Goal: Task Accomplishment & Management: Manage account settings

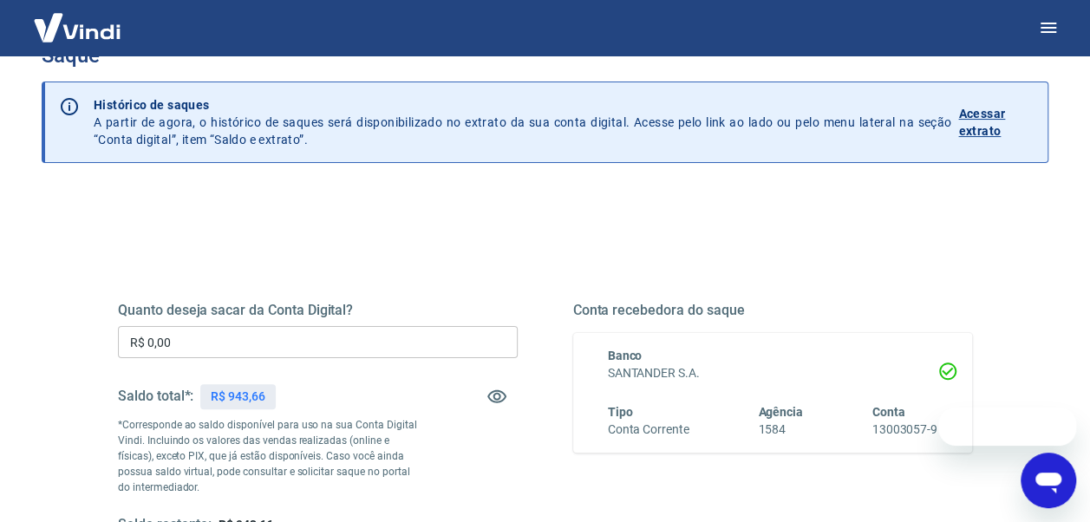
scroll to position [87, 0]
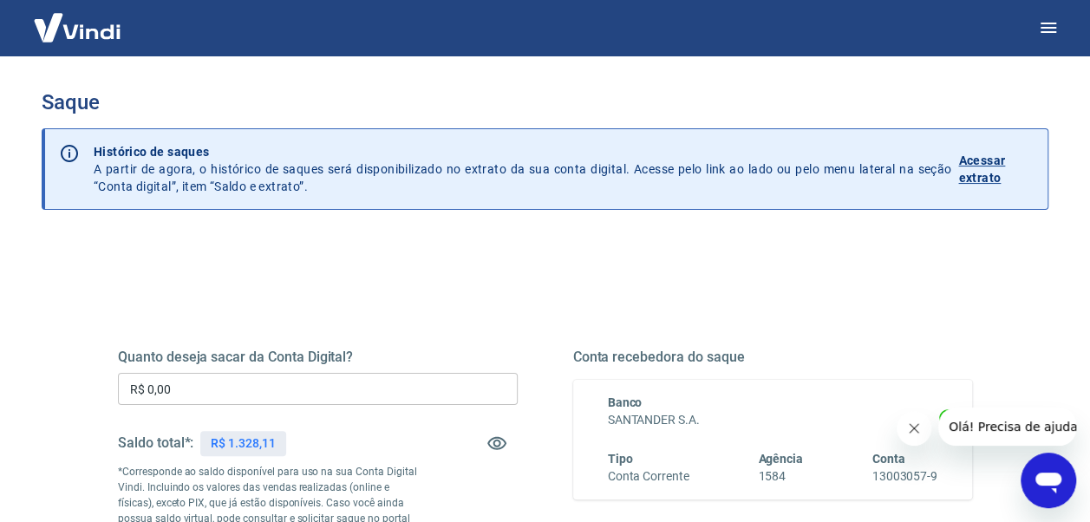
click at [189, 387] on input "R$ 0,00" at bounding box center [318, 389] width 400 height 32
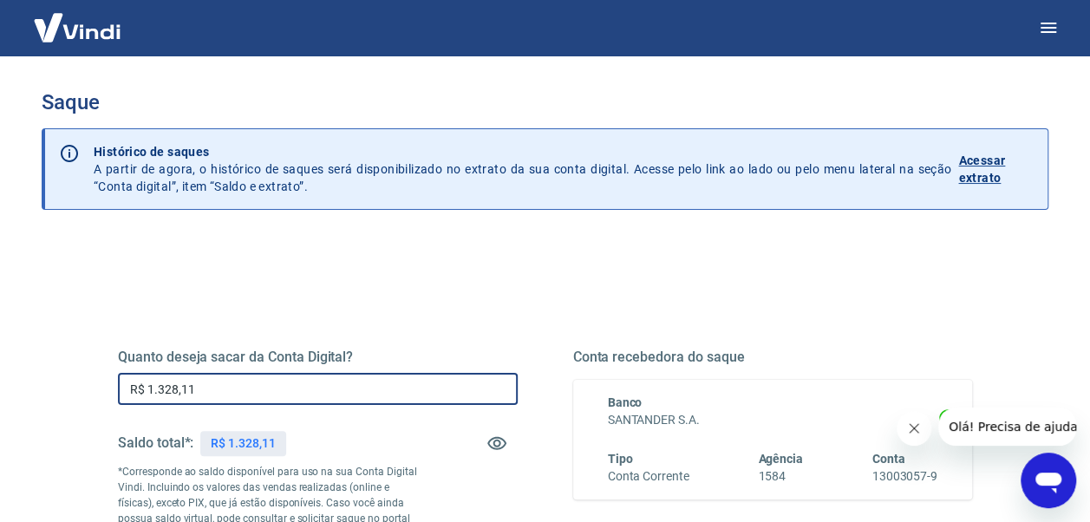
type input "R$ 1.328,11"
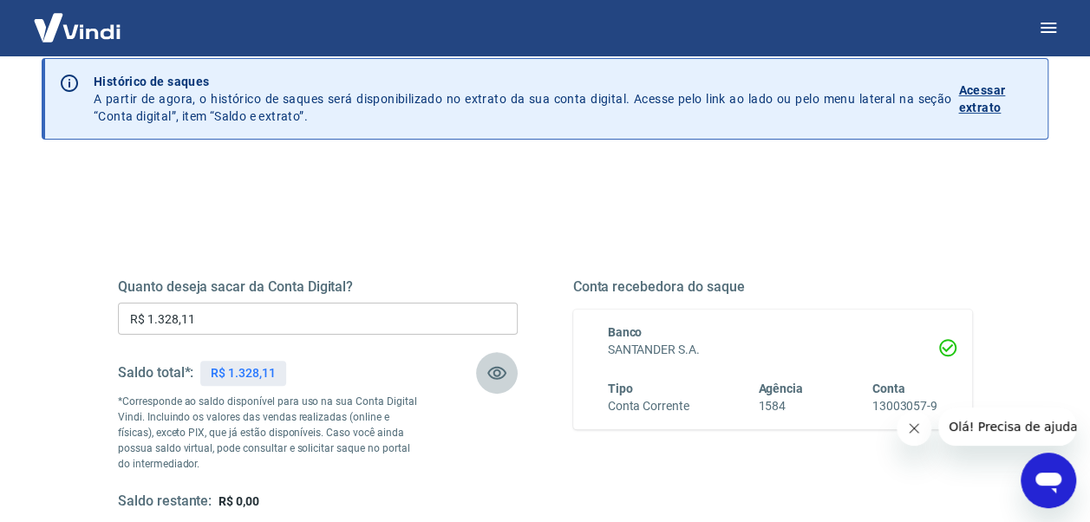
scroll to position [87, 0]
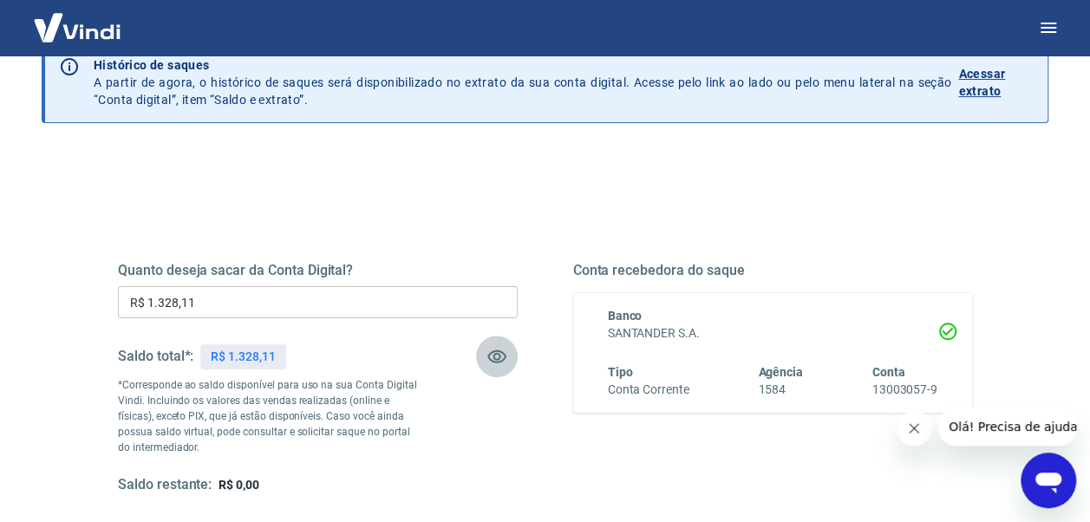
click at [915, 422] on icon "Fechar mensagem da empresa" at bounding box center [914, 429] width 14 height 14
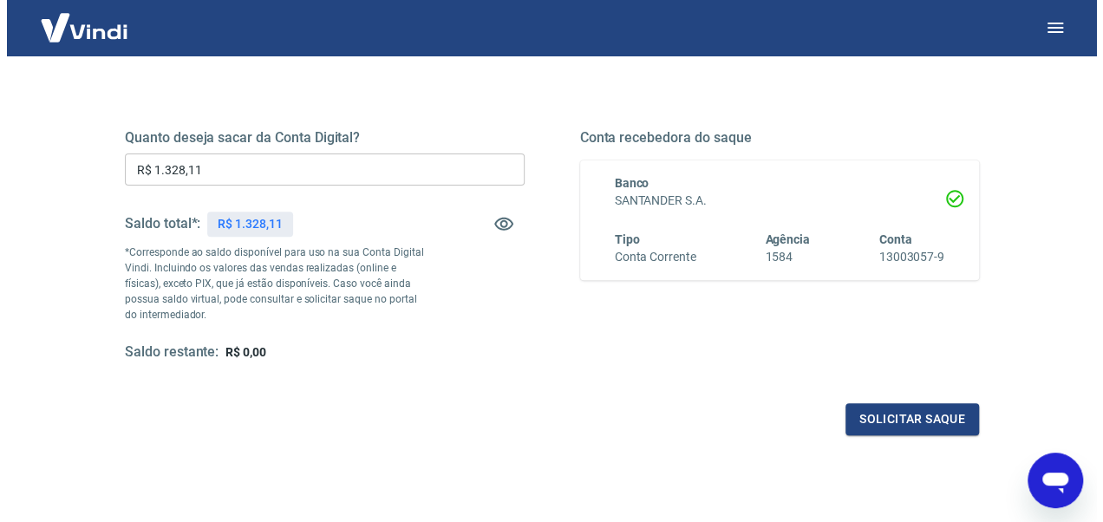
scroll to position [334, 0]
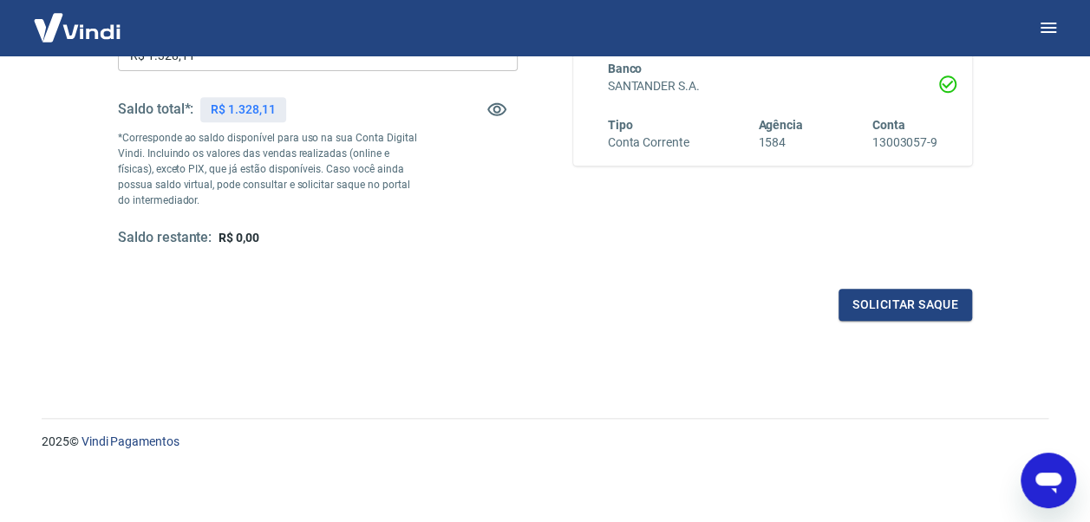
click at [908, 293] on button "Solicitar saque" at bounding box center [906, 305] width 134 height 32
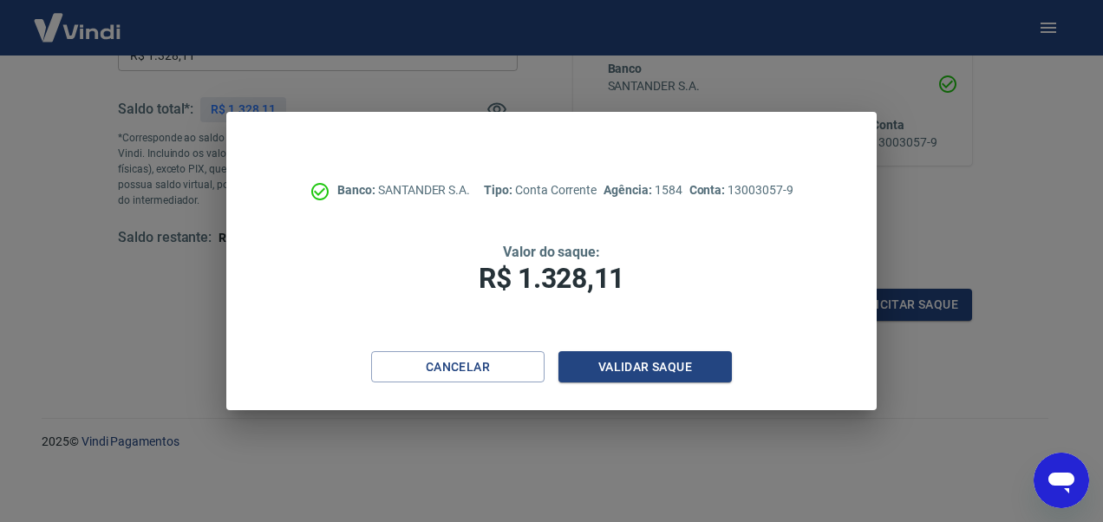
click at [666, 361] on button "Validar saque" at bounding box center [646, 367] width 174 height 32
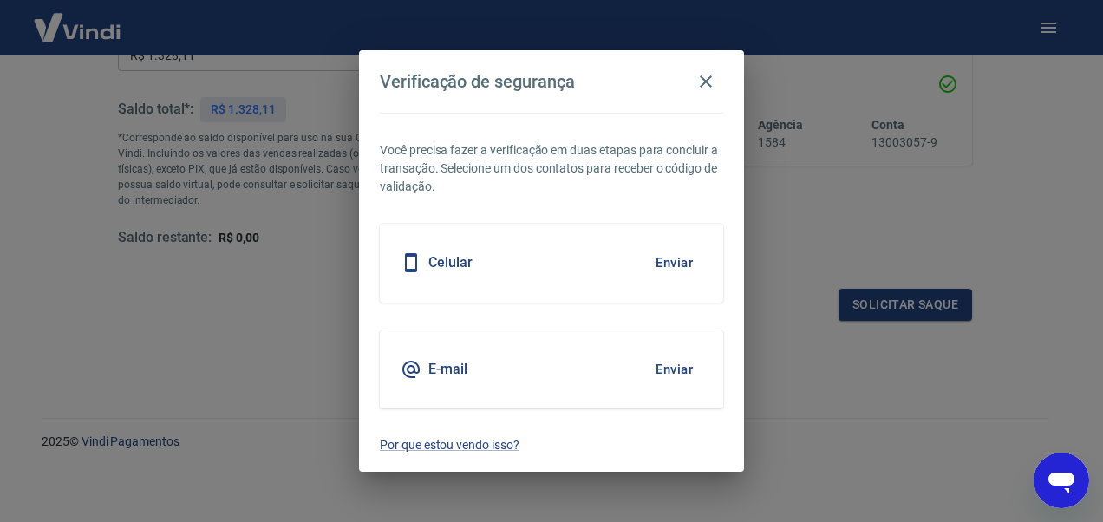
click at [673, 367] on button "Enviar" at bounding box center [674, 369] width 56 height 36
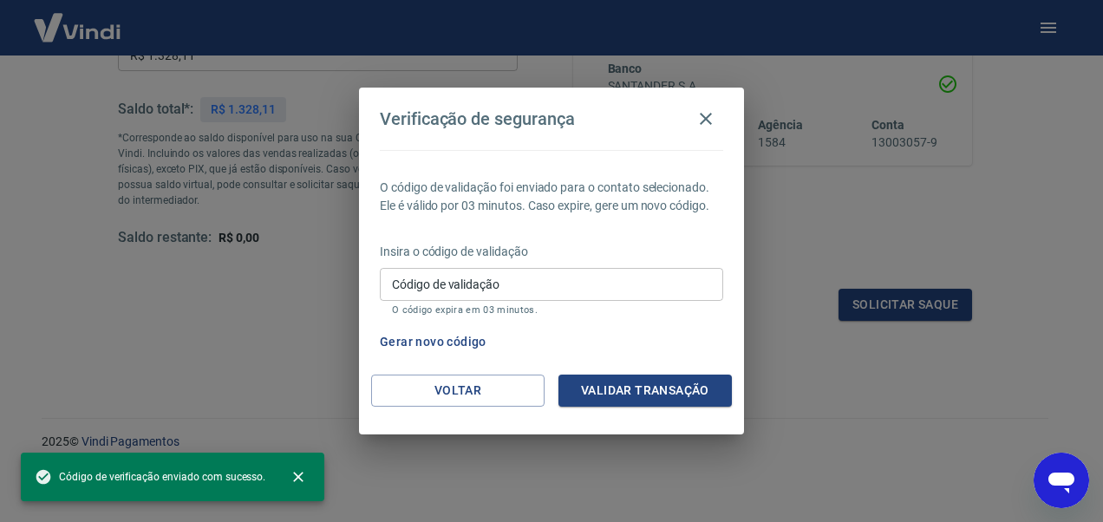
click at [545, 290] on input "Código de validação" at bounding box center [552, 284] width 344 height 32
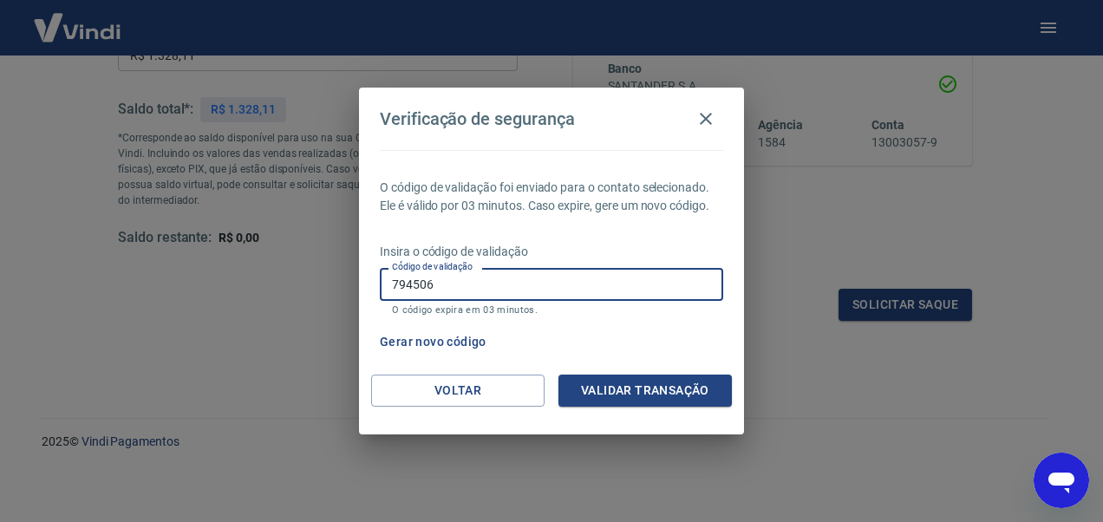
type input "794506"
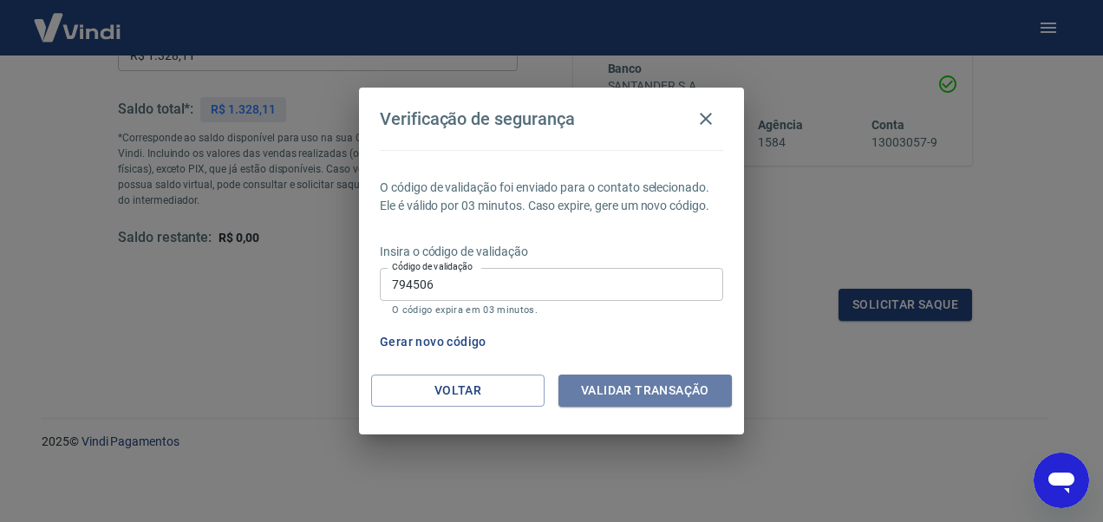
click at [648, 390] on button "Validar transação" at bounding box center [646, 391] width 174 height 32
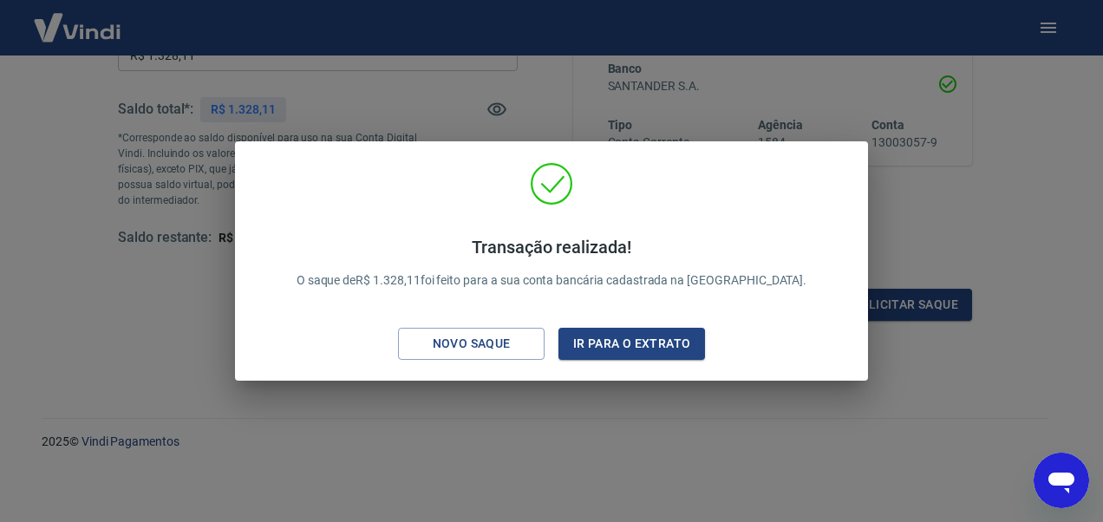
click at [645, 342] on button "Ir para o extrato" at bounding box center [632, 344] width 147 height 32
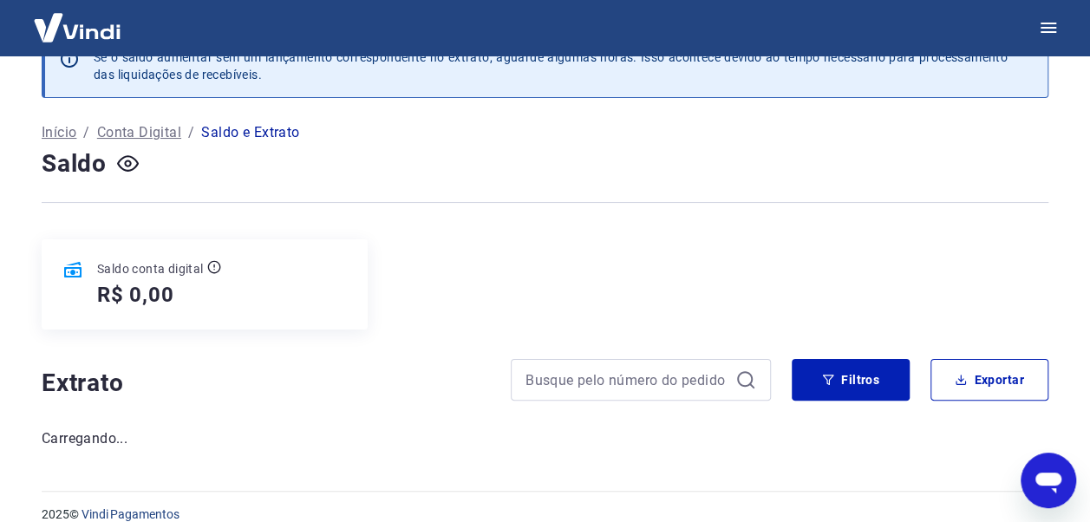
scroll to position [64, 0]
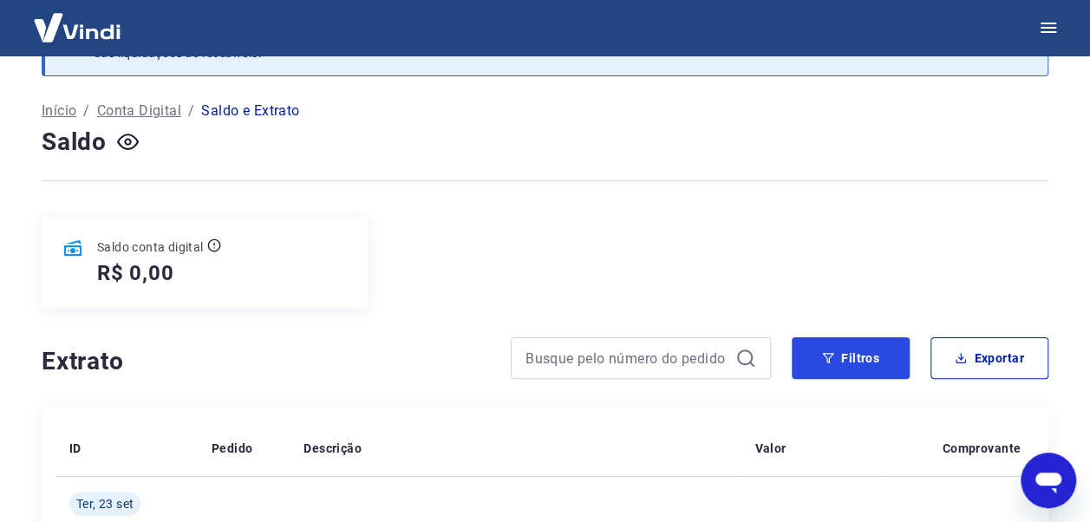
click at [840, 350] on button "Filtros" at bounding box center [851, 358] width 118 height 42
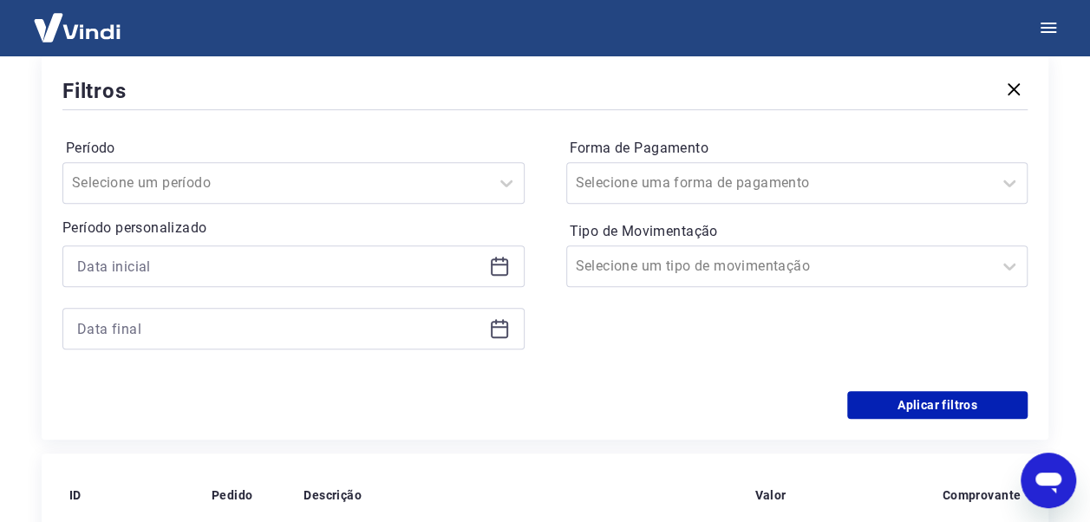
scroll to position [498, 0]
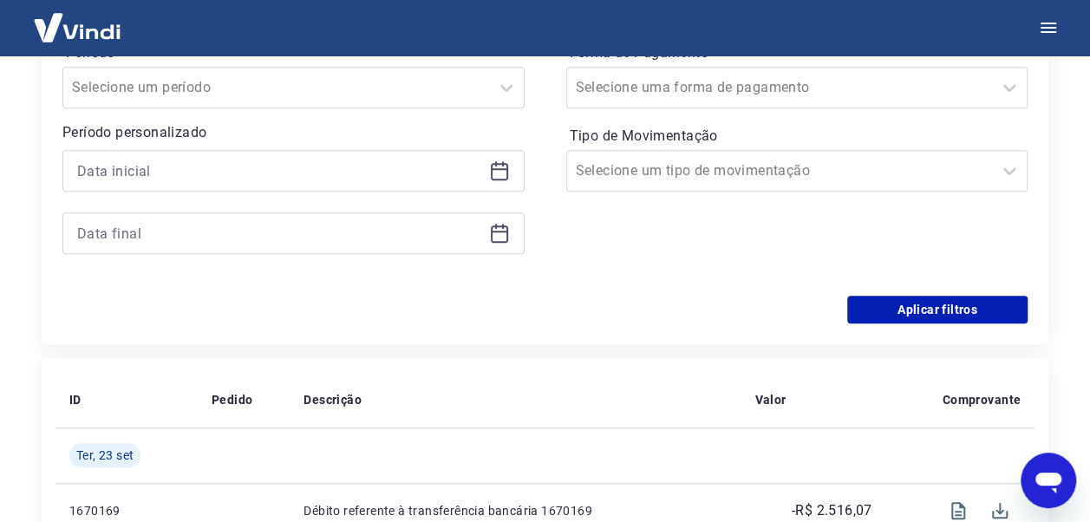
click at [493, 167] on icon at bounding box center [499, 170] width 21 height 21
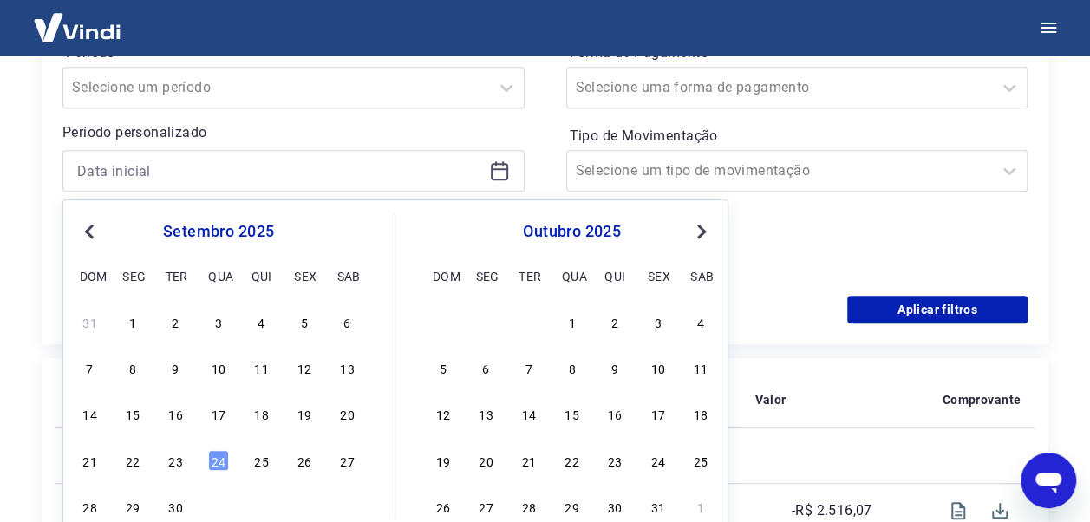
click at [132, 318] on div "1" at bounding box center [132, 321] width 21 height 21
type input "01/09/2025"
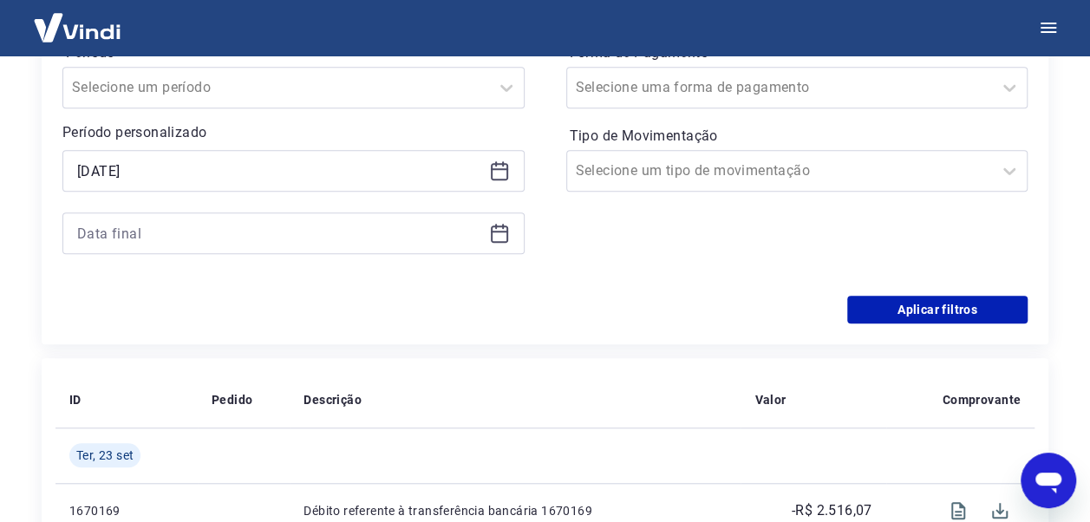
click at [499, 228] on icon at bounding box center [499, 233] width 21 height 21
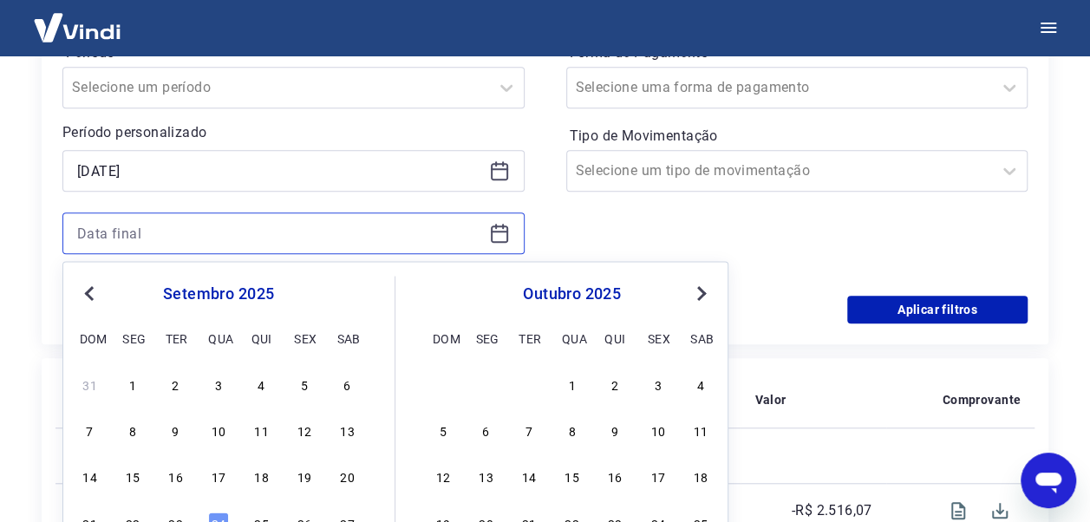
scroll to position [671, 0]
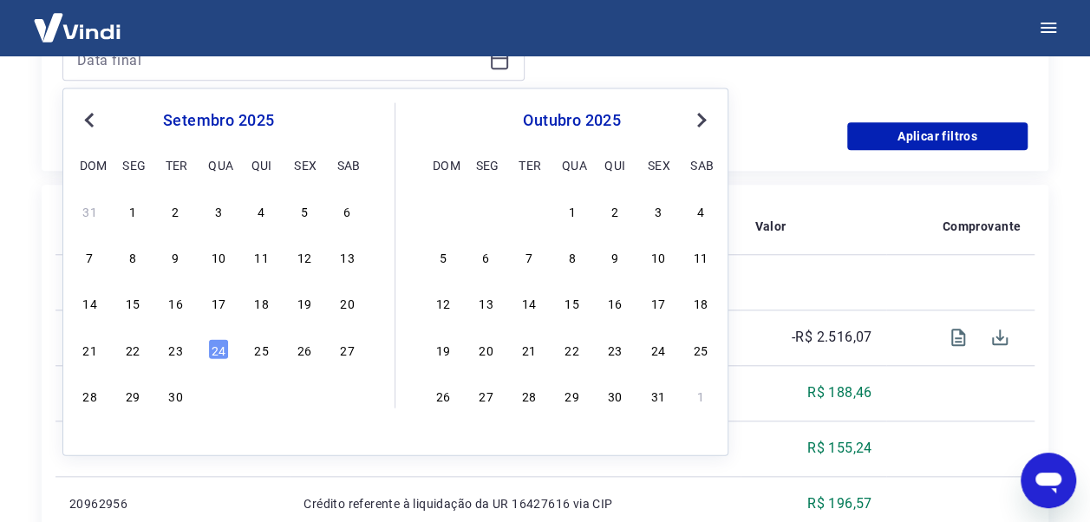
click at [215, 347] on div "24" at bounding box center [218, 348] width 21 height 21
type input "24/09/2025"
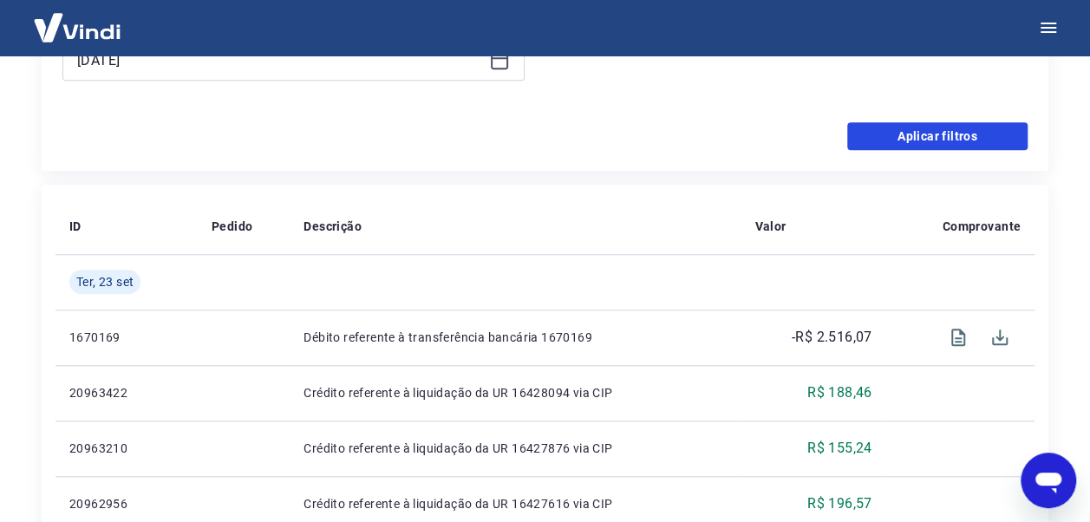
click at [955, 122] on button "Aplicar filtros" at bounding box center [938, 136] width 180 height 28
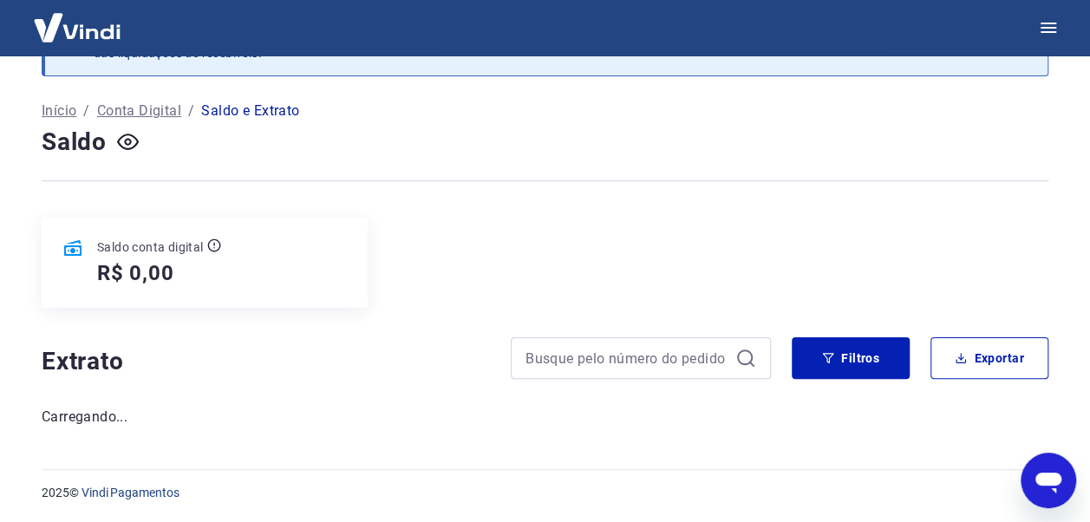
click at [953, 123] on div "Início / Conta Digital / Saldo e Extrato" at bounding box center [545, 111] width 1007 height 28
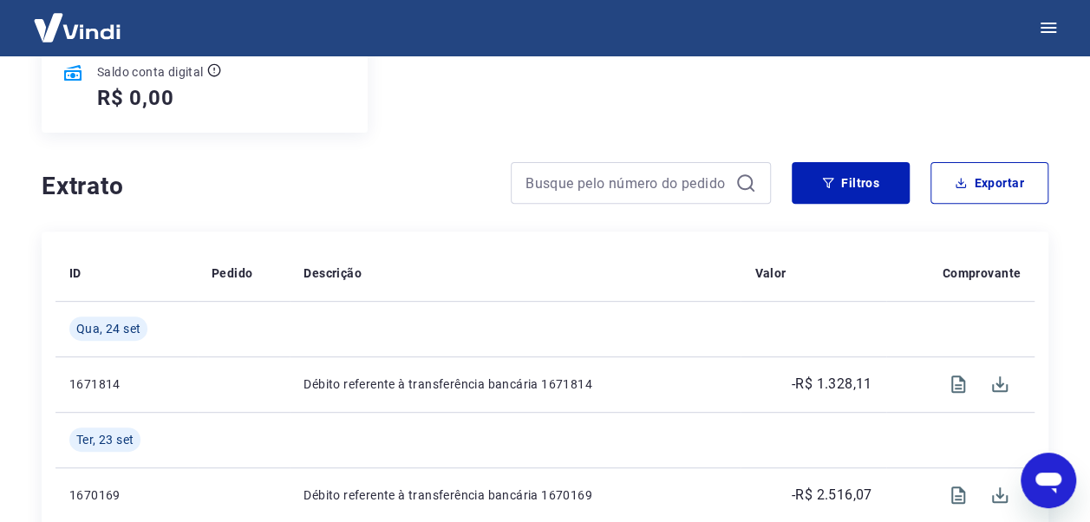
scroll to position [151, 0]
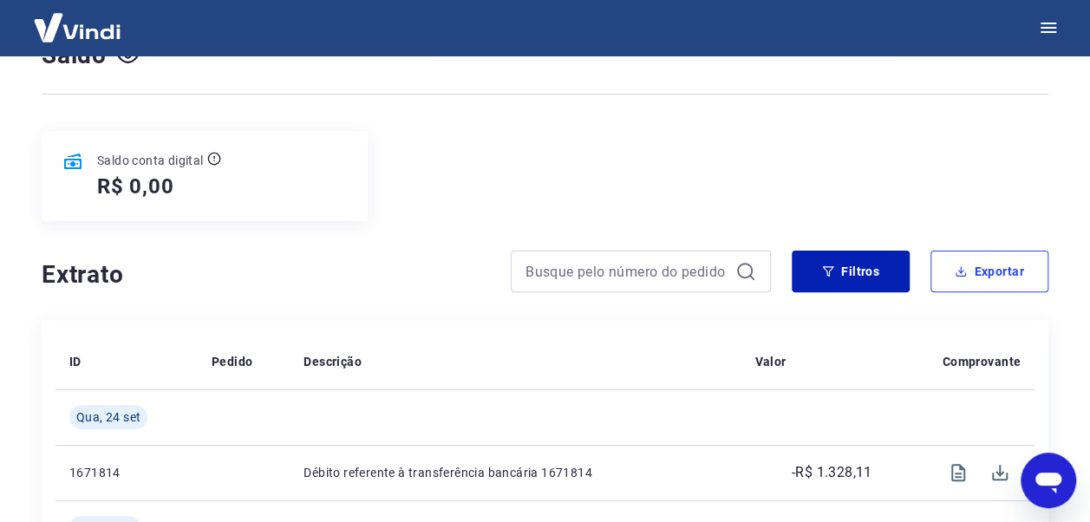
click at [999, 269] on button "Exportar" at bounding box center [990, 272] width 118 height 42
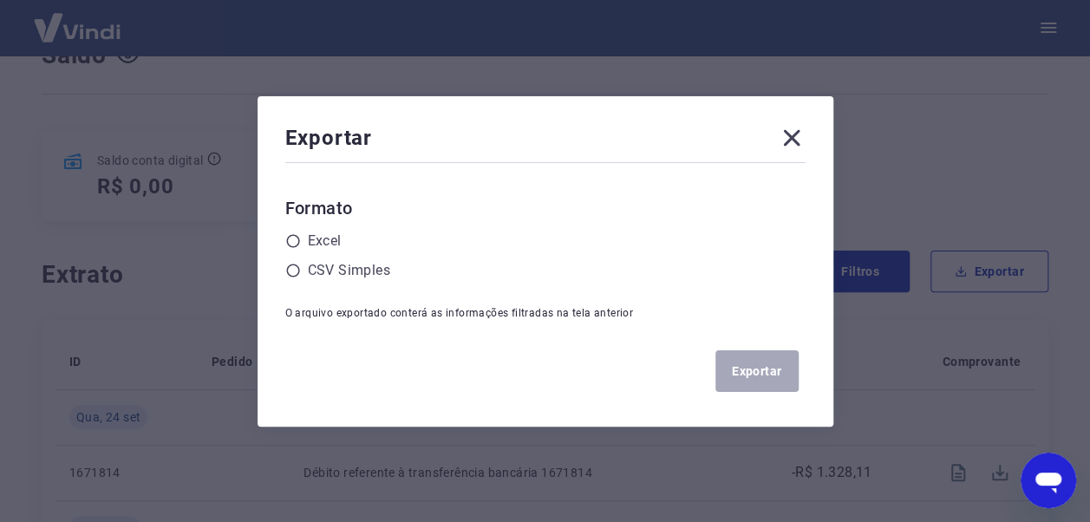
click at [301, 269] on icon at bounding box center [293, 271] width 16 height 16
click at [0, 0] on input "radio" at bounding box center [0, 0] width 0 height 0
click at [765, 361] on button "Exportar" at bounding box center [757, 371] width 83 height 42
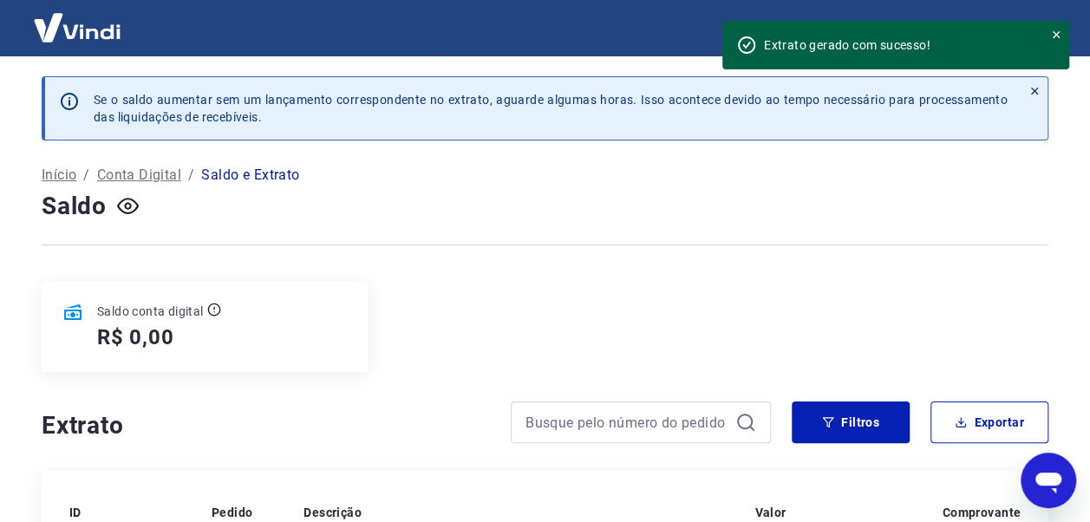
scroll to position [0, 0]
